Goal: Transaction & Acquisition: Subscribe to service/newsletter

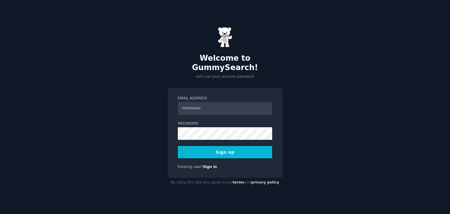
click at [189, 106] on input "Email Address" at bounding box center [225, 108] width 94 height 13
click at [200, 106] on input "Email Address" at bounding box center [225, 108] width 94 height 13
type input "*"
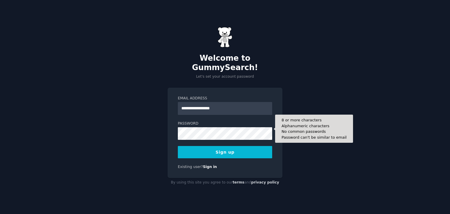
type input "**********"
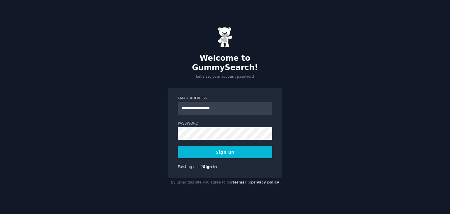
click at [215, 148] on button "Sign up" at bounding box center [225, 152] width 94 height 12
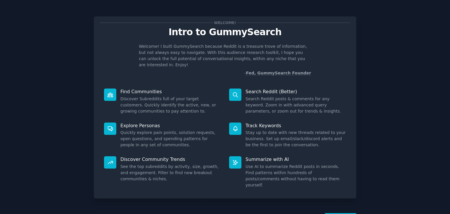
scroll to position [15, 0]
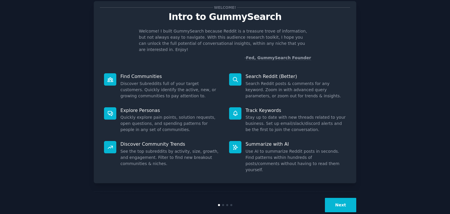
click at [339, 191] on div "Next" at bounding box center [225, 204] width 263 height 27
click at [341, 198] on button "Next" at bounding box center [340, 205] width 31 height 14
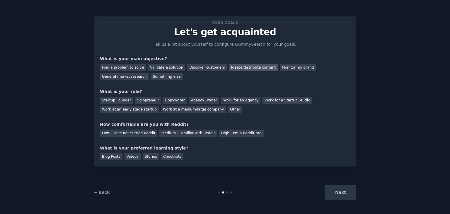
click at [240, 67] on div "Ideate/distribute content" at bounding box center [253, 67] width 49 height 7
click at [149, 73] on div "General market research" at bounding box center [124, 76] width 49 height 7
click at [229, 66] on div "Ideate/distribute content" at bounding box center [253, 67] width 49 height 7
click at [112, 101] on div "Startup Founder" at bounding box center [116, 100] width 33 height 7
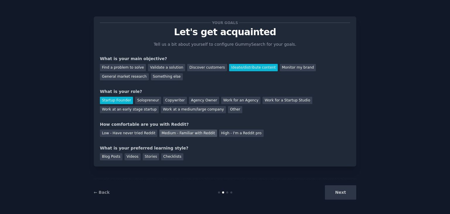
click at [173, 135] on div "Medium - Familiar with Reddit" at bounding box center [187, 133] width 57 height 7
click at [143, 157] on div "Stories" at bounding box center [151, 156] width 16 height 7
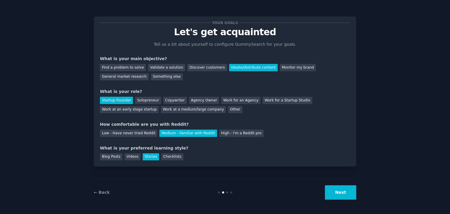
click at [345, 198] on button "Next" at bounding box center [340, 192] width 31 height 14
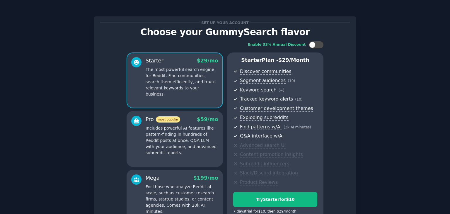
click at [195, 139] on p "Includes powerful AI features like pattern-finding in hundreds of Reddit posts …" at bounding box center [182, 140] width 73 height 31
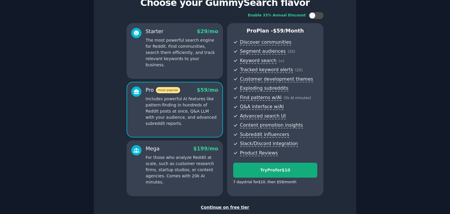
scroll to position [30, 0]
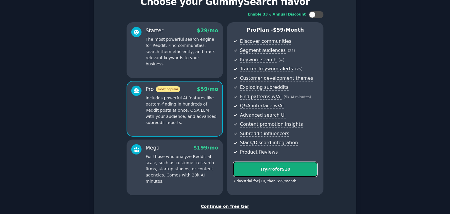
click at [287, 172] on div "Try Pro for $10" at bounding box center [276, 169] width 84 height 6
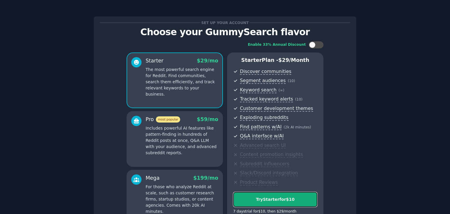
click at [264, 199] on div "Try Starter for $10" at bounding box center [276, 199] width 84 height 6
